Goal: Information Seeking & Learning: Learn about a topic

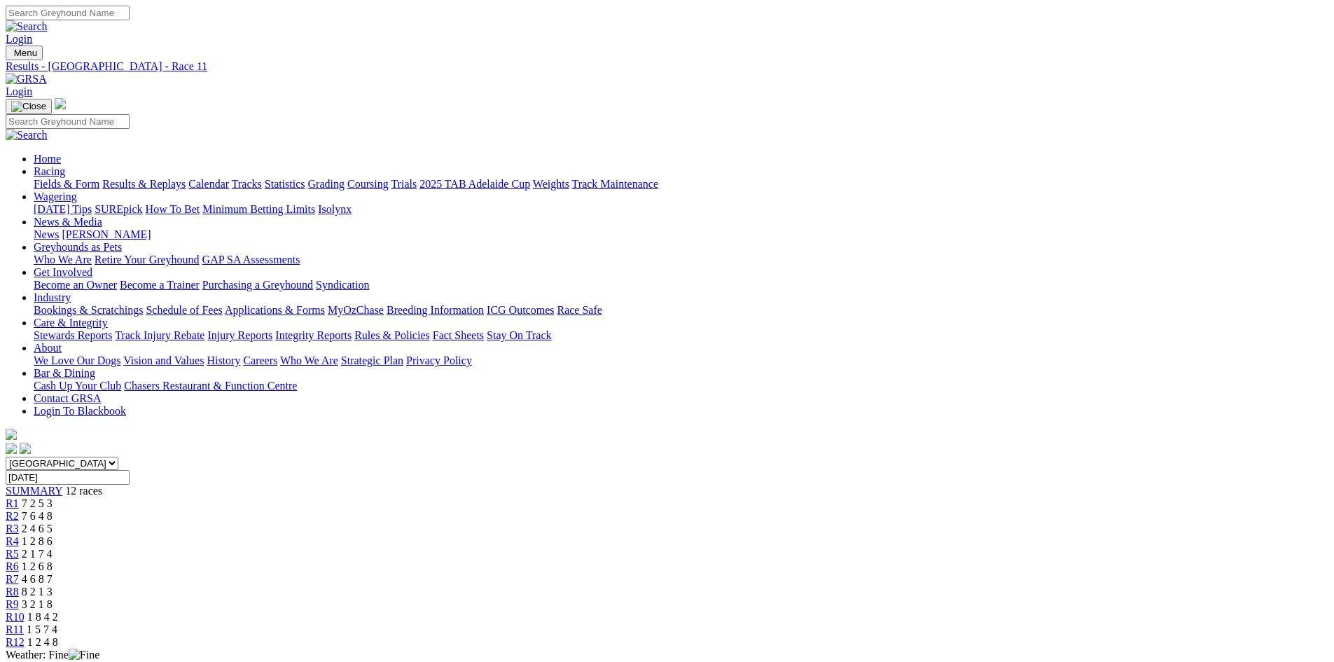
click at [47, 73] on link at bounding box center [26, 79] width 41 height 12
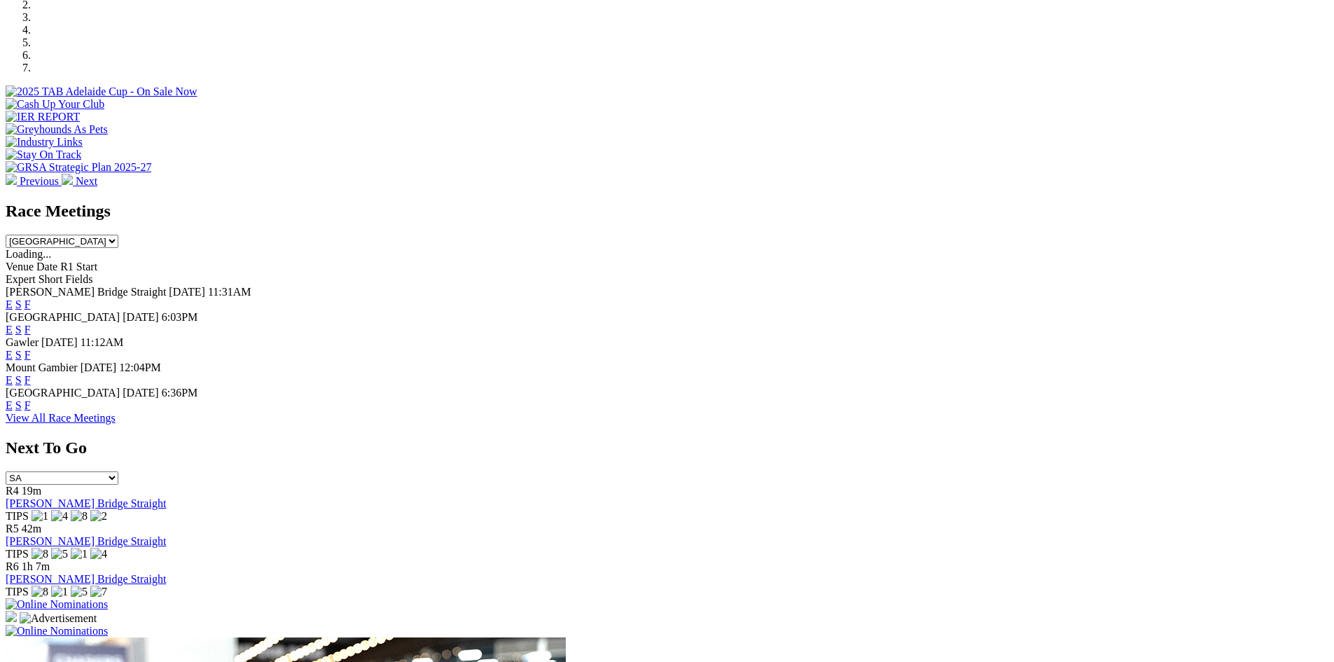
scroll to position [490, 0]
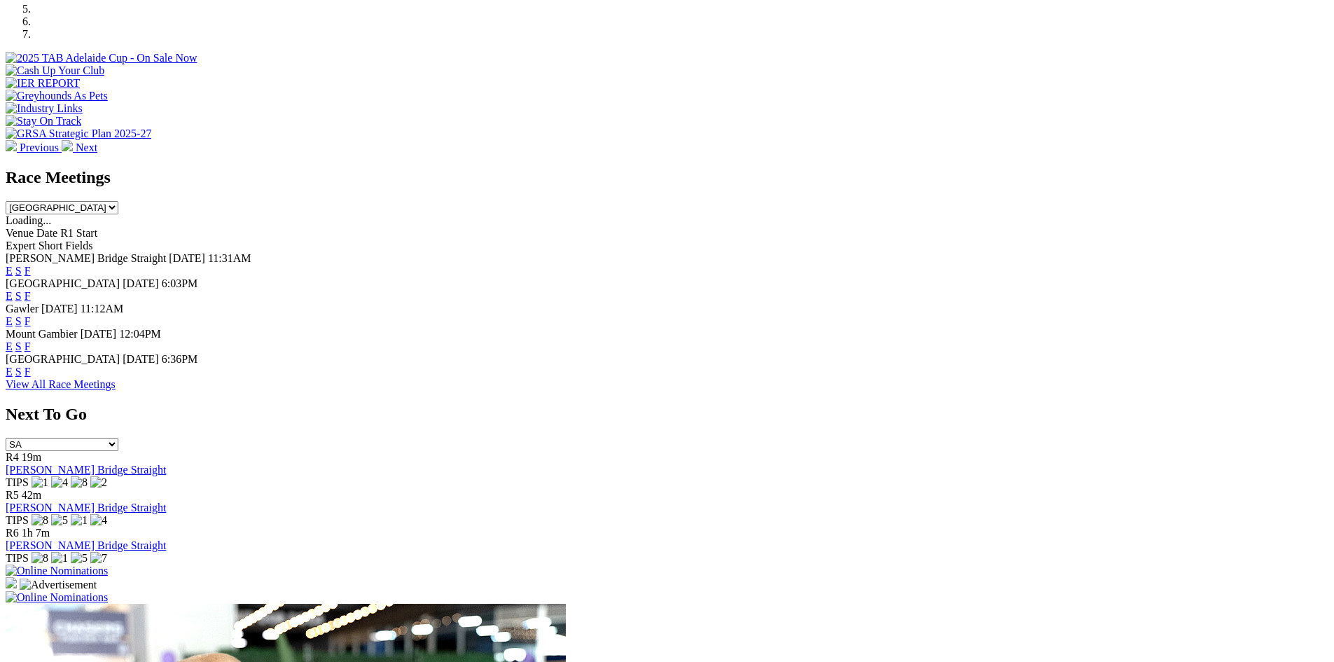
click at [31, 315] on link "F" at bounding box center [28, 321] width 6 height 12
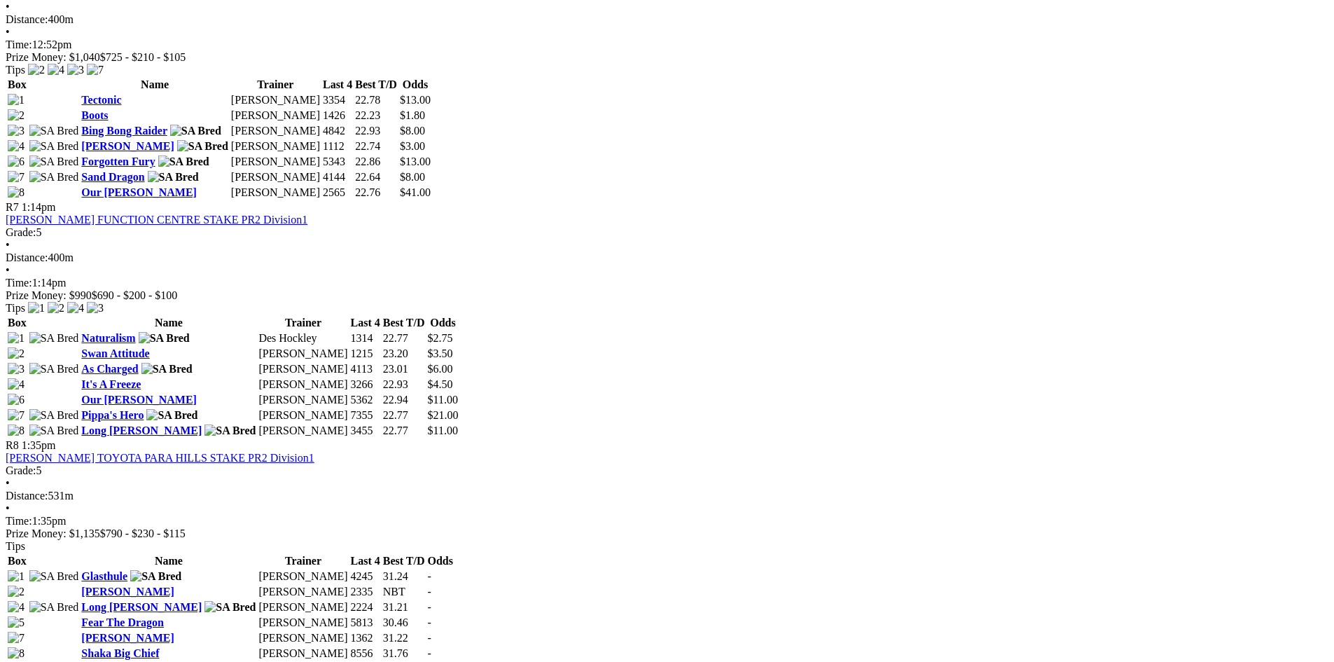
scroll to position [1891, 0]
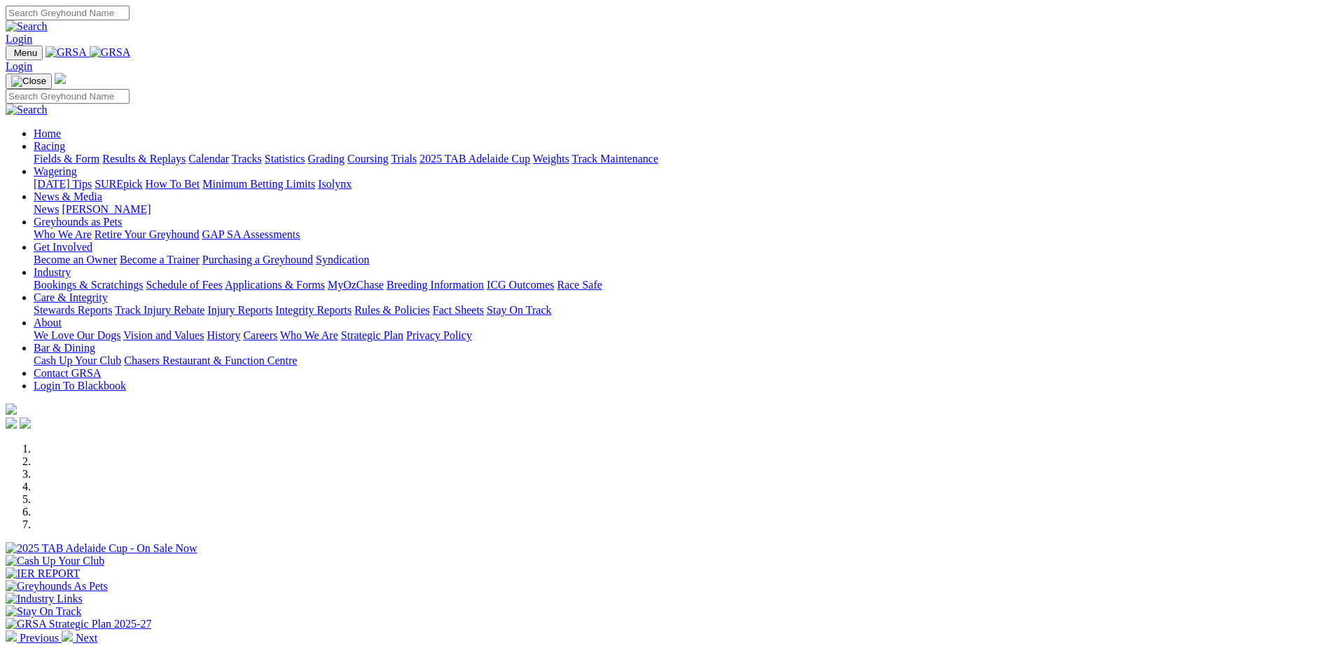
scroll to position [490, 0]
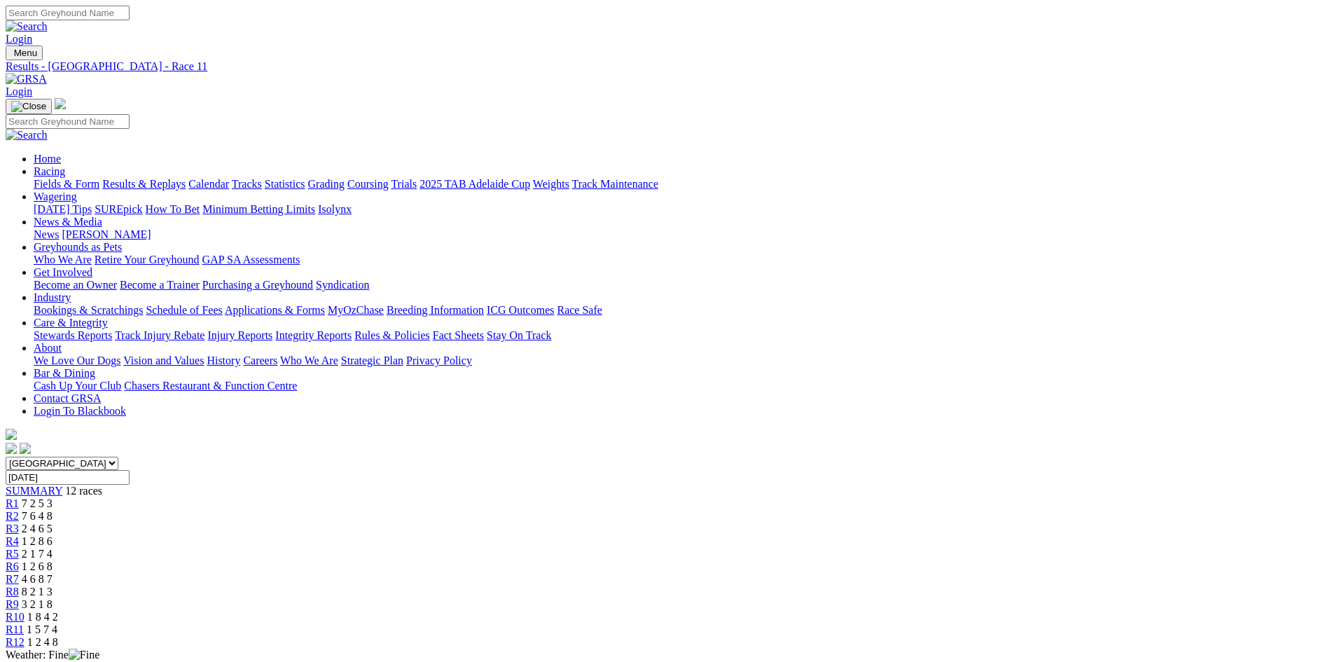
click at [47, 73] on img at bounding box center [26, 79] width 41 height 13
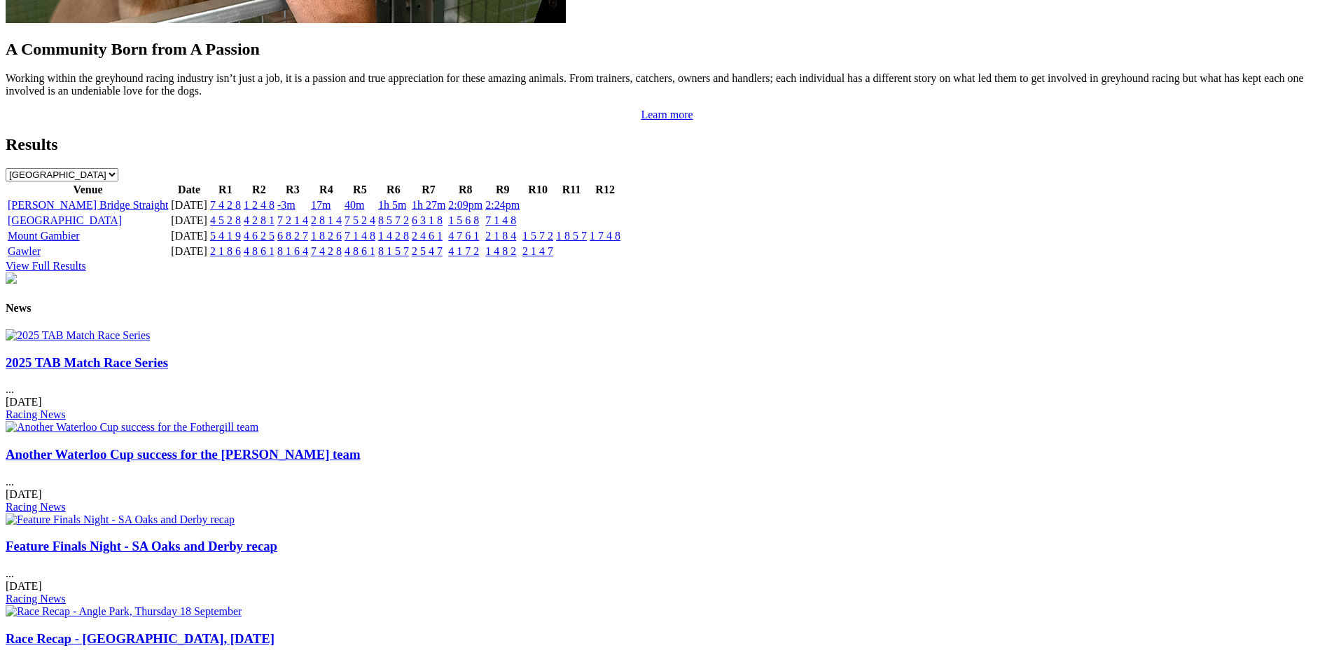
scroll to position [1681, 0]
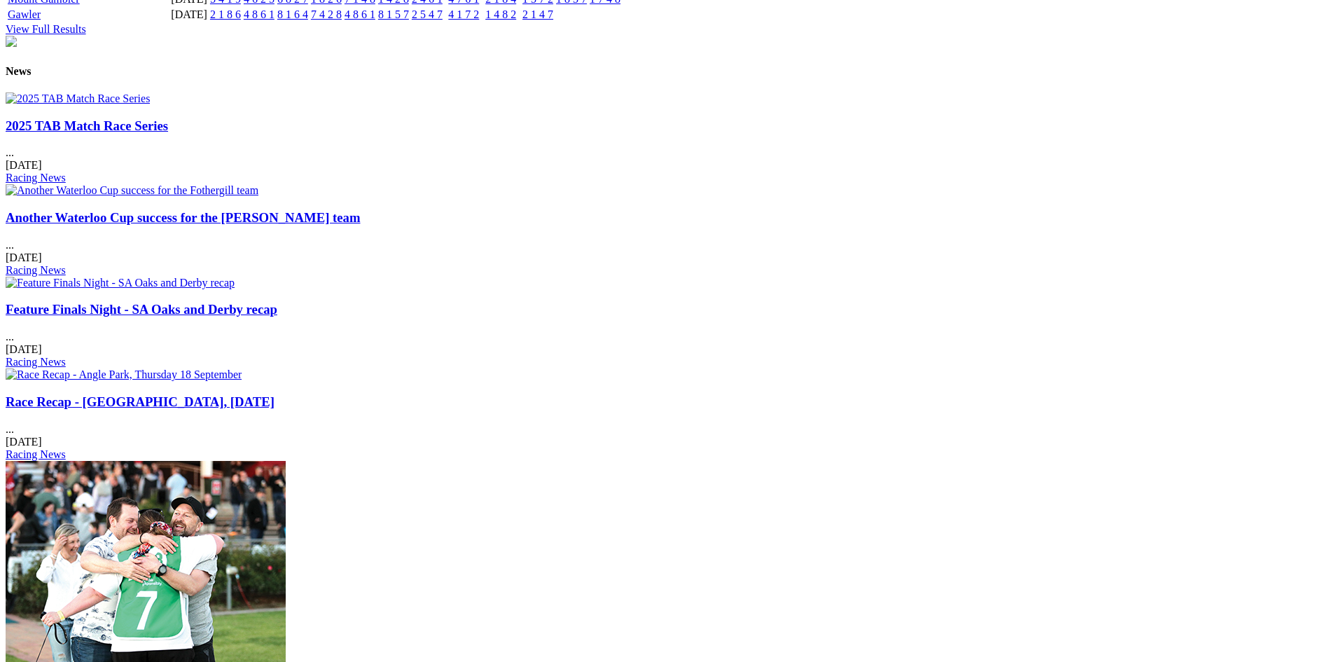
click at [346, 131] on div "2025 TAB Match Race Series ... [DATE] Racing News" at bounding box center [667, 151] width 1323 height 67
click at [168, 133] on link "2025 TAB Match Race Series" at bounding box center [87, 125] width 162 height 15
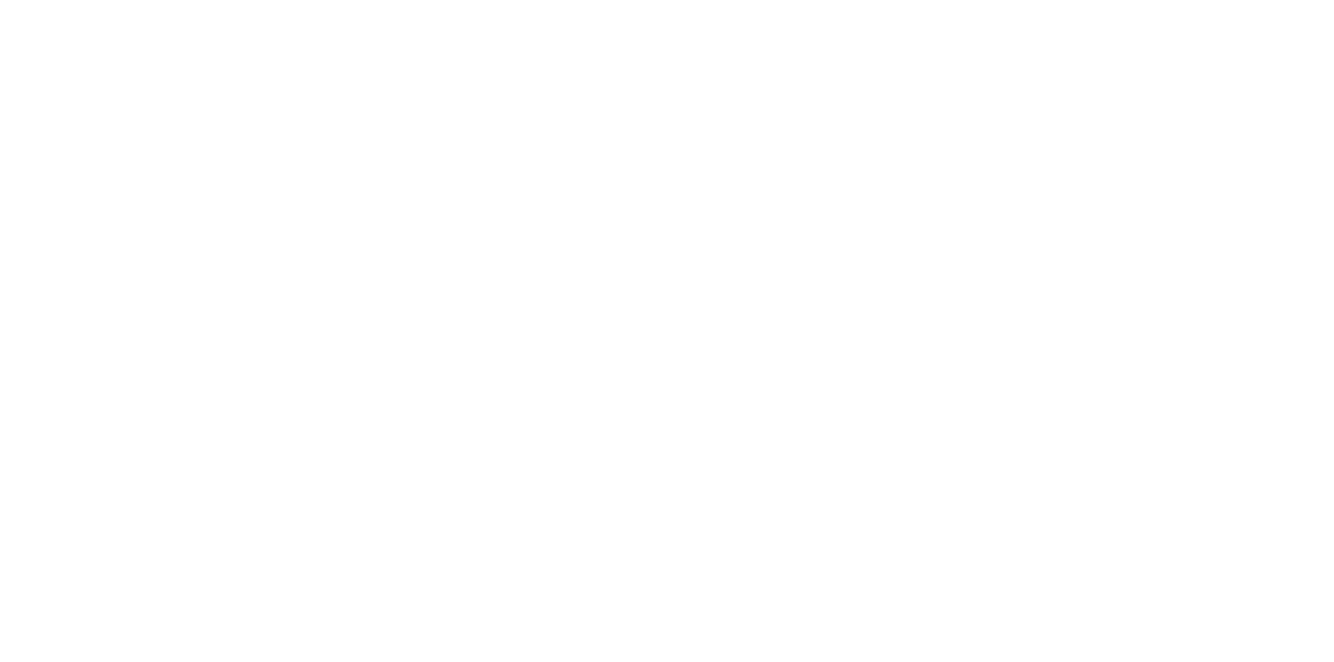
scroll to position [840, 0]
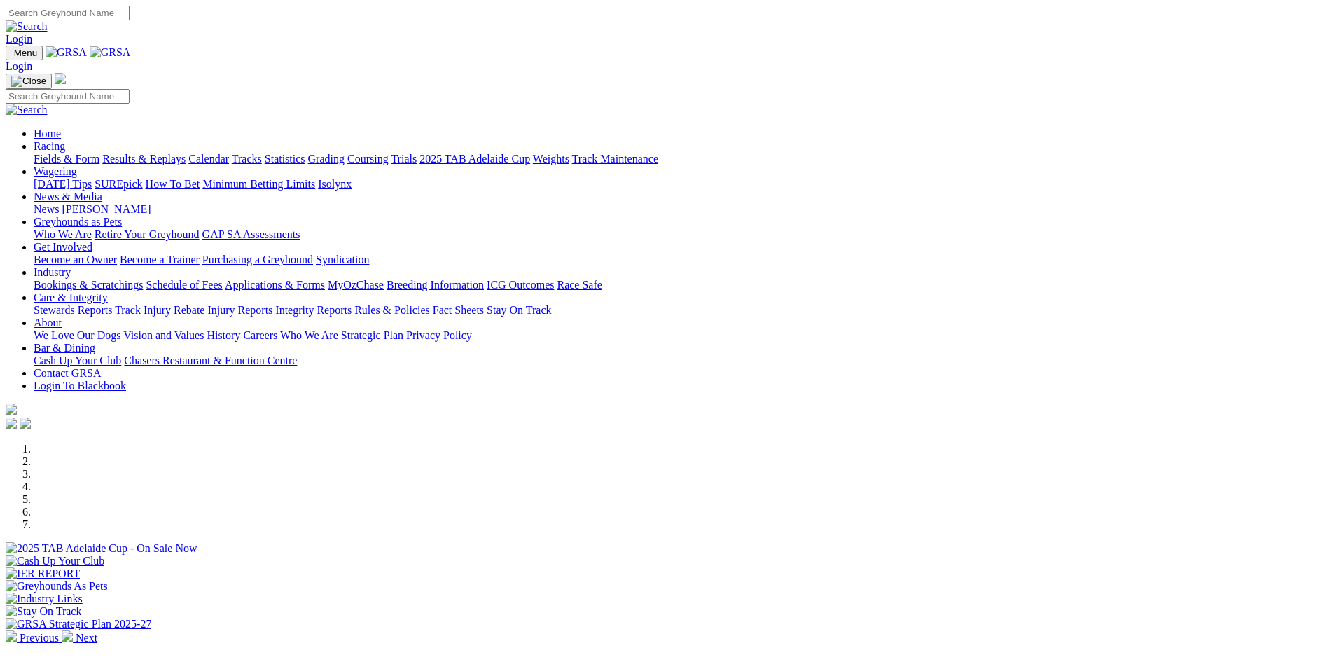
scroll to position [1681, 0]
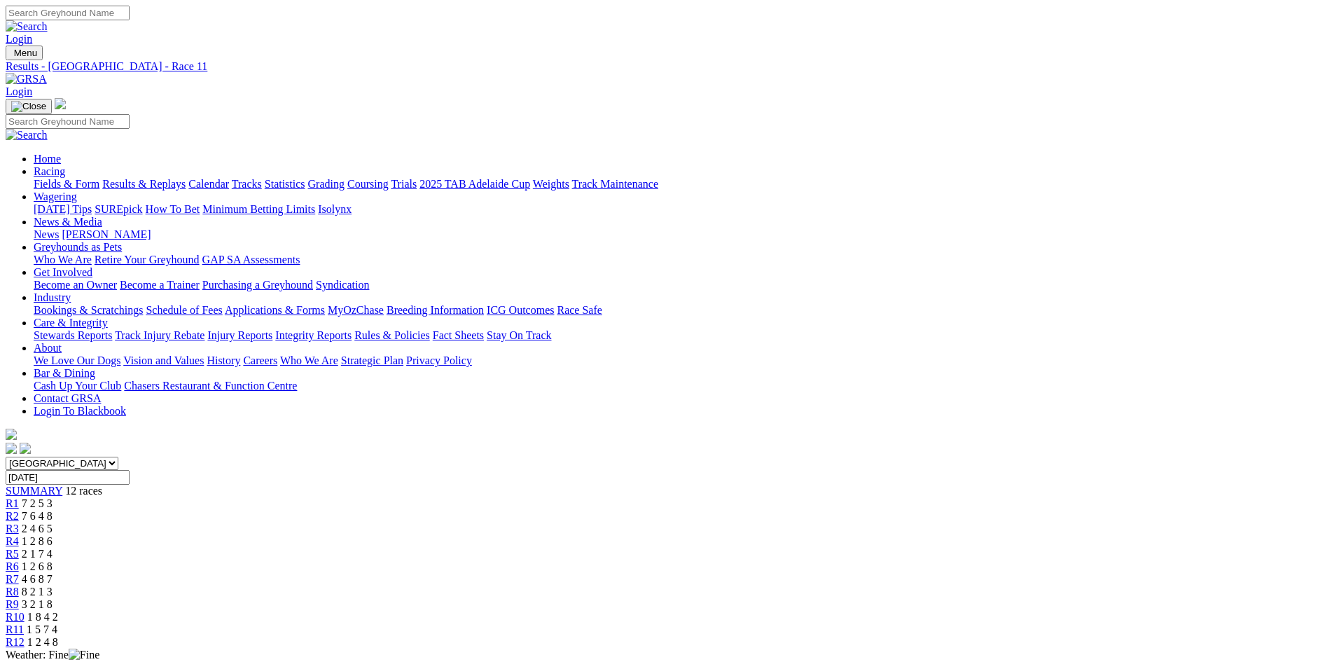
click at [99, 178] on link "Fields & Form" at bounding box center [67, 184] width 66 height 12
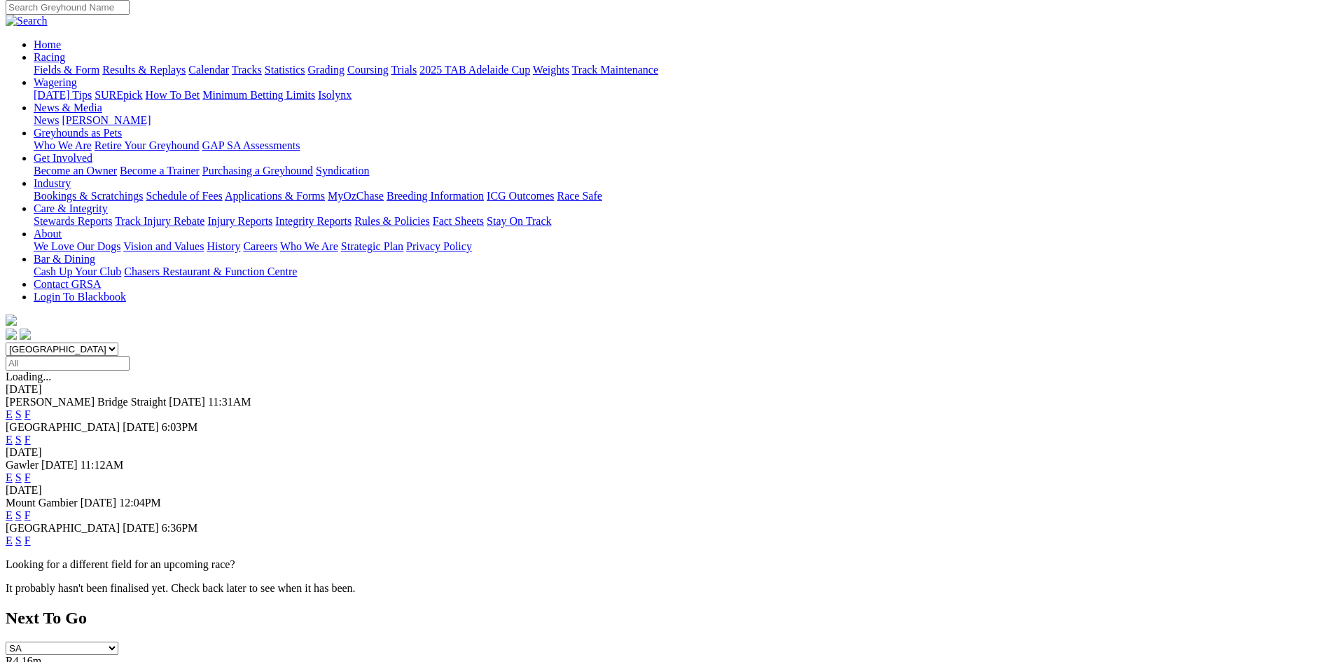
scroll to position [140, 0]
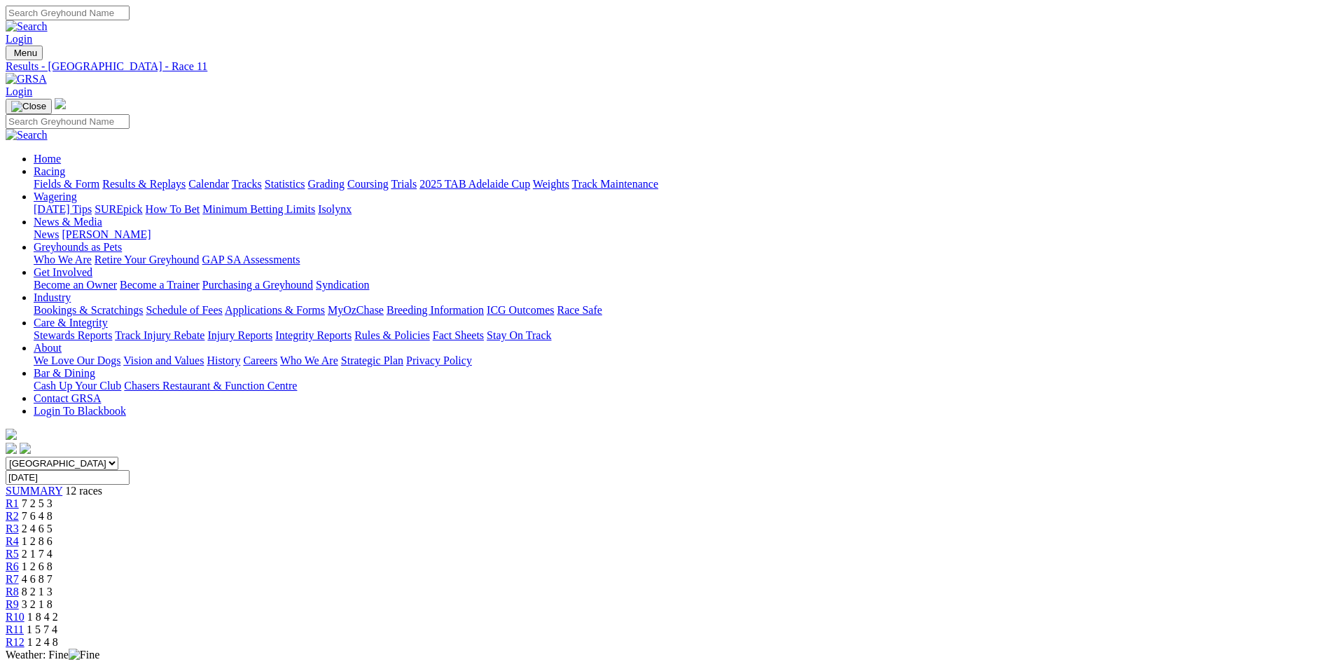
click at [99, 178] on link "Fields & Form" at bounding box center [67, 184] width 66 height 12
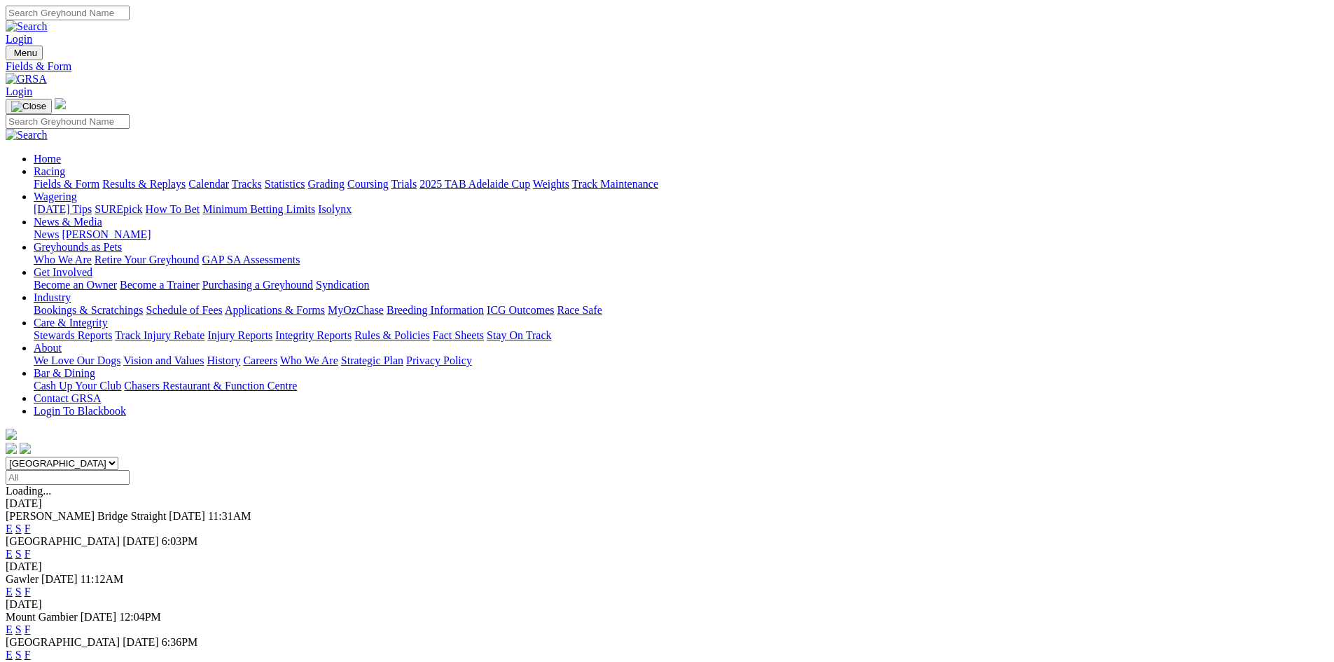
click at [102, 216] on link "News & Media" at bounding box center [68, 222] width 69 height 12
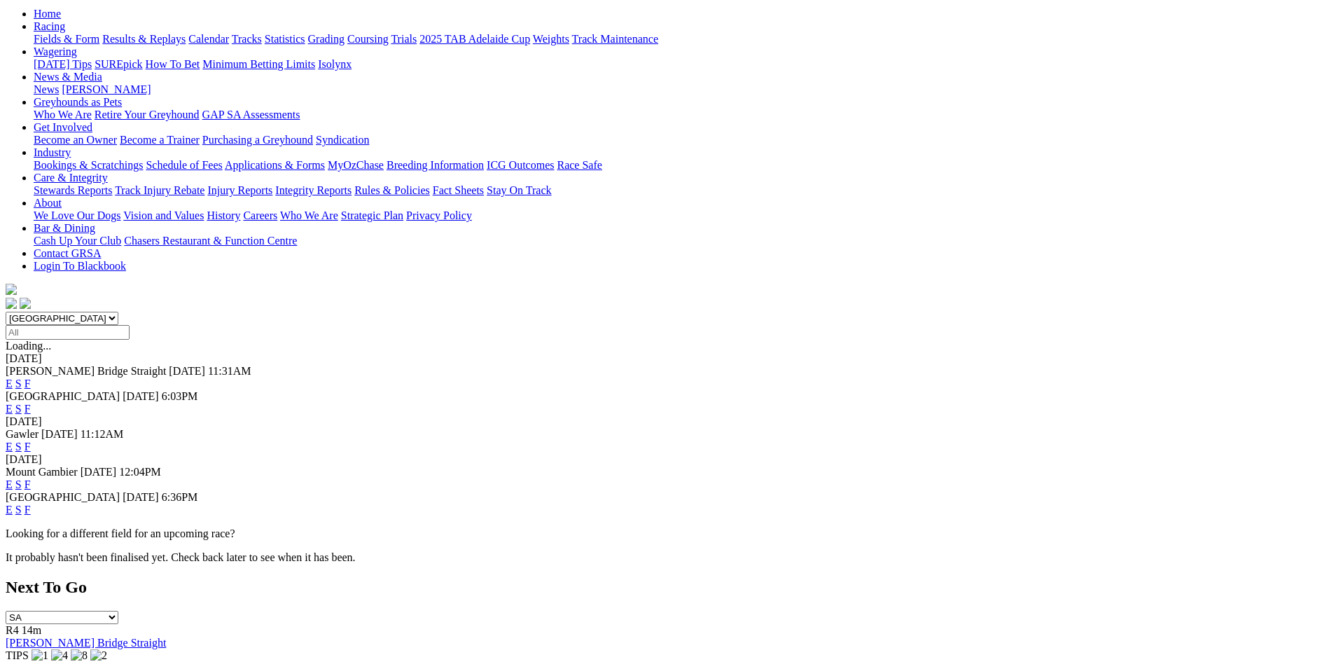
scroll to position [350, 0]
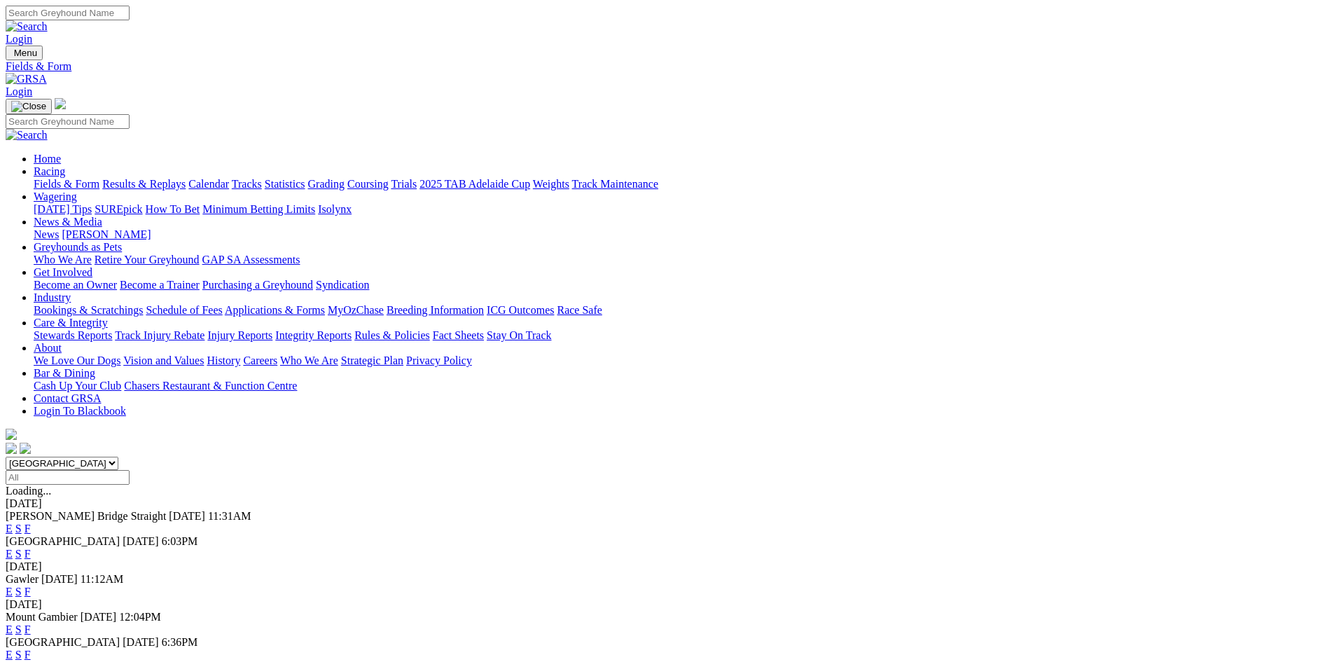
click at [31, 585] on link "F" at bounding box center [28, 591] width 6 height 12
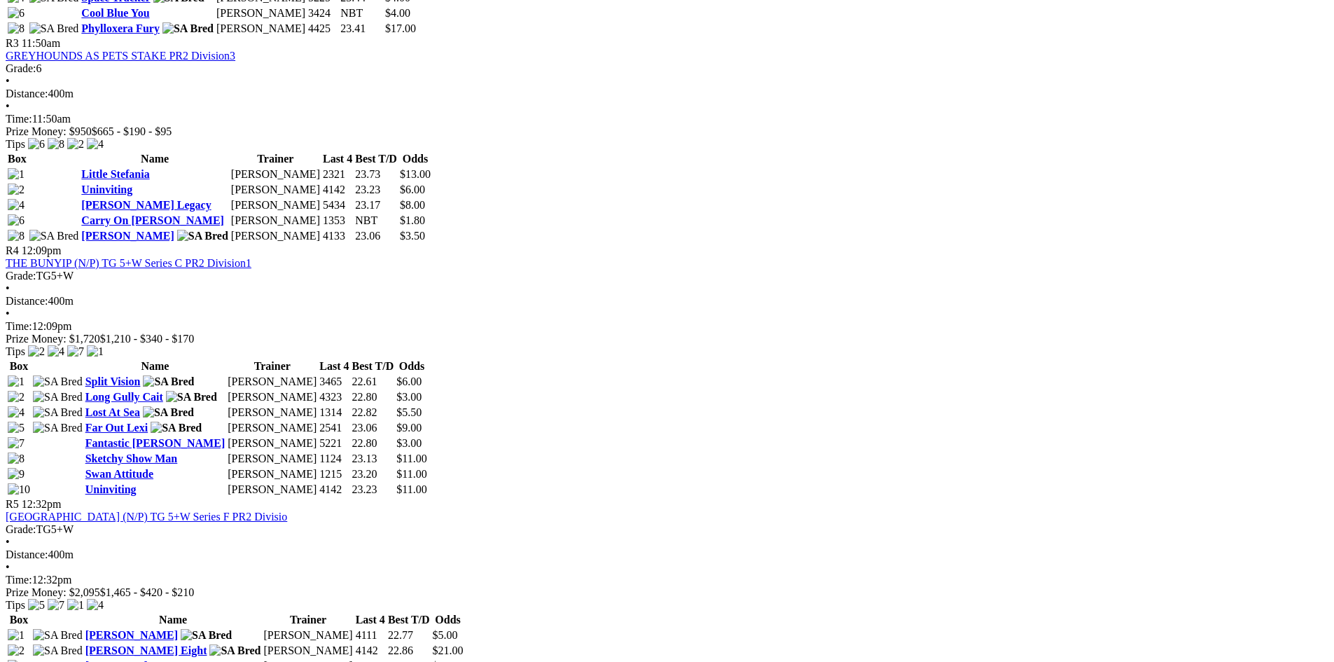
scroll to position [1050, 0]
